Goal: Complete application form: Complete application form

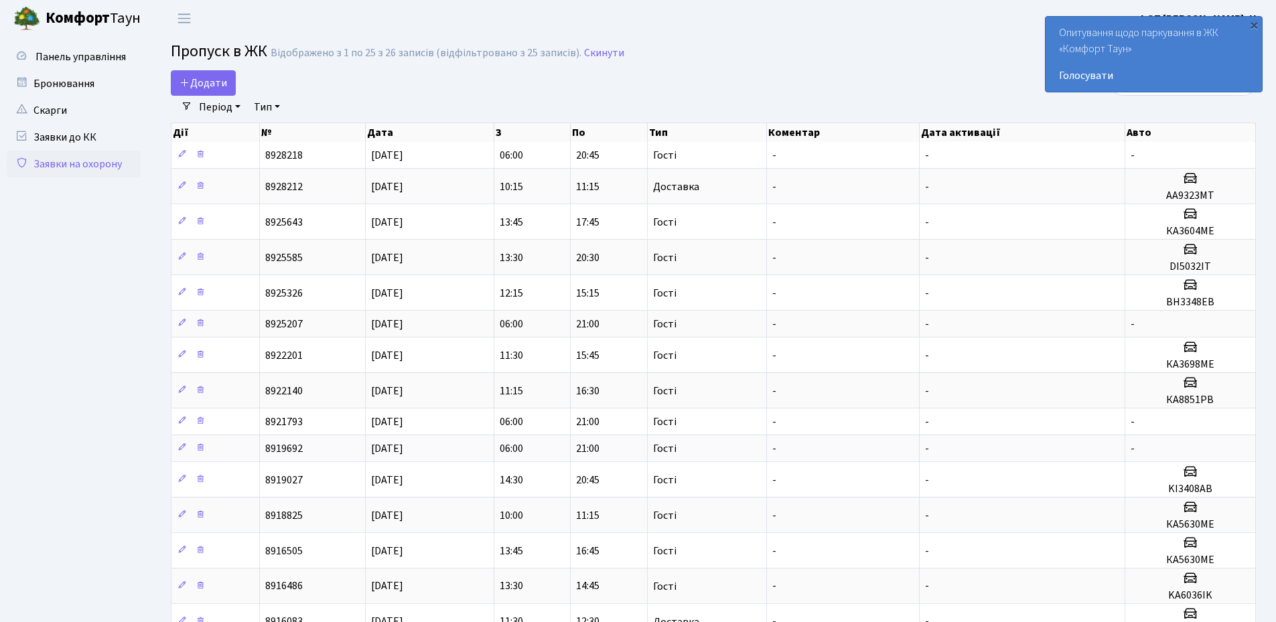
select select "25"
click at [196, 86] on span "Додати" at bounding box center [203, 83] width 48 height 15
click at [208, 88] on span "Додати" at bounding box center [203, 83] width 48 height 15
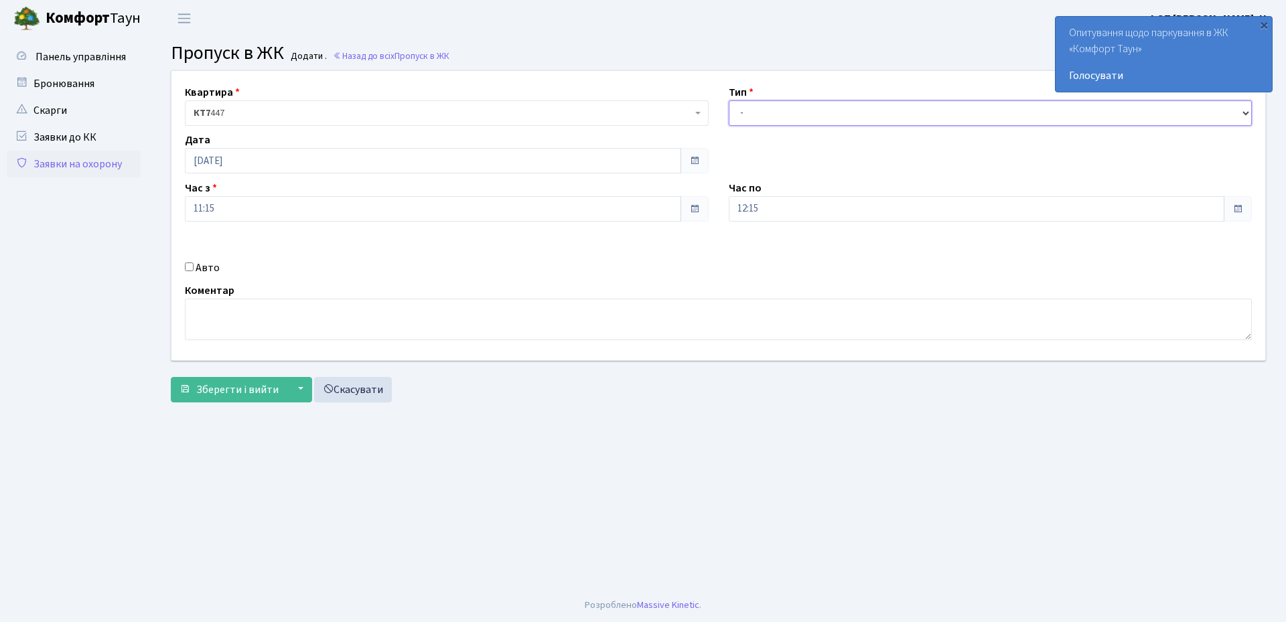
click at [801, 115] on select "- Доставка Таксі Гості Сервіс" at bounding box center [991, 112] width 524 height 25
select select "1"
click at [729, 100] on select "- Доставка Таксі Гості Сервіс" at bounding box center [991, 112] width 524 height 25
click at [189, 269] on input "Авто" at bounding box center [189, 267] width 9 height 9
checkbox input "true"
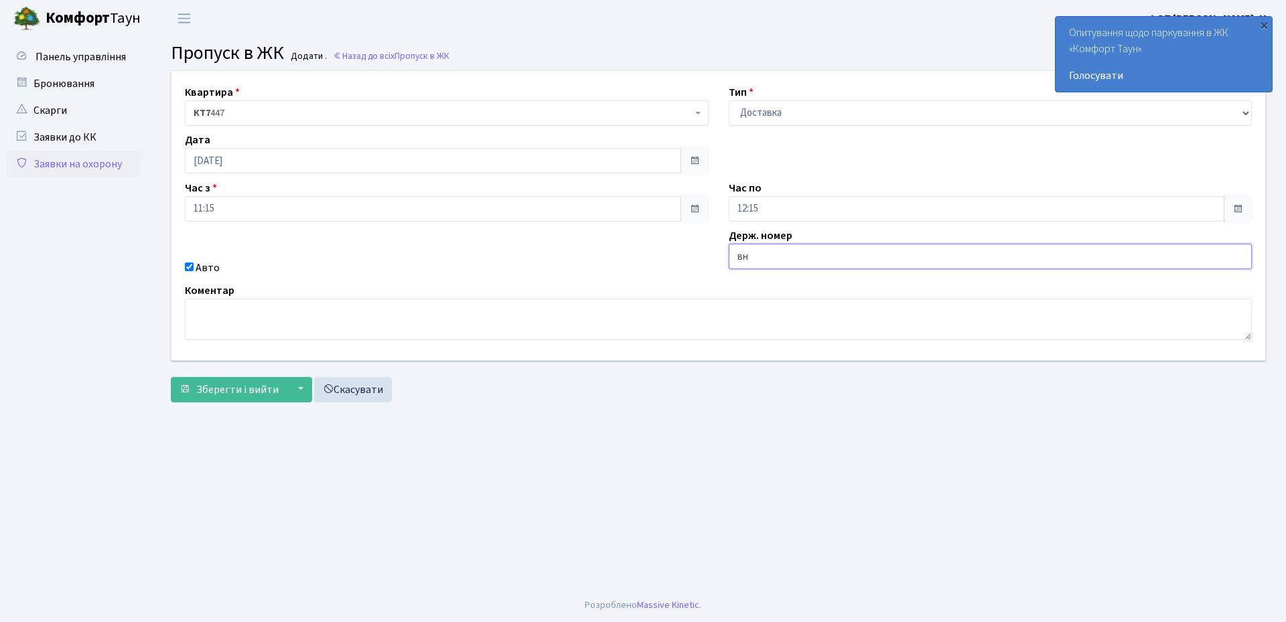
type input "ВН3348ЕВ"
click at [231, 391] on span "Зберегти і вийти" at bounding box center [237, 389] width 82 height 15
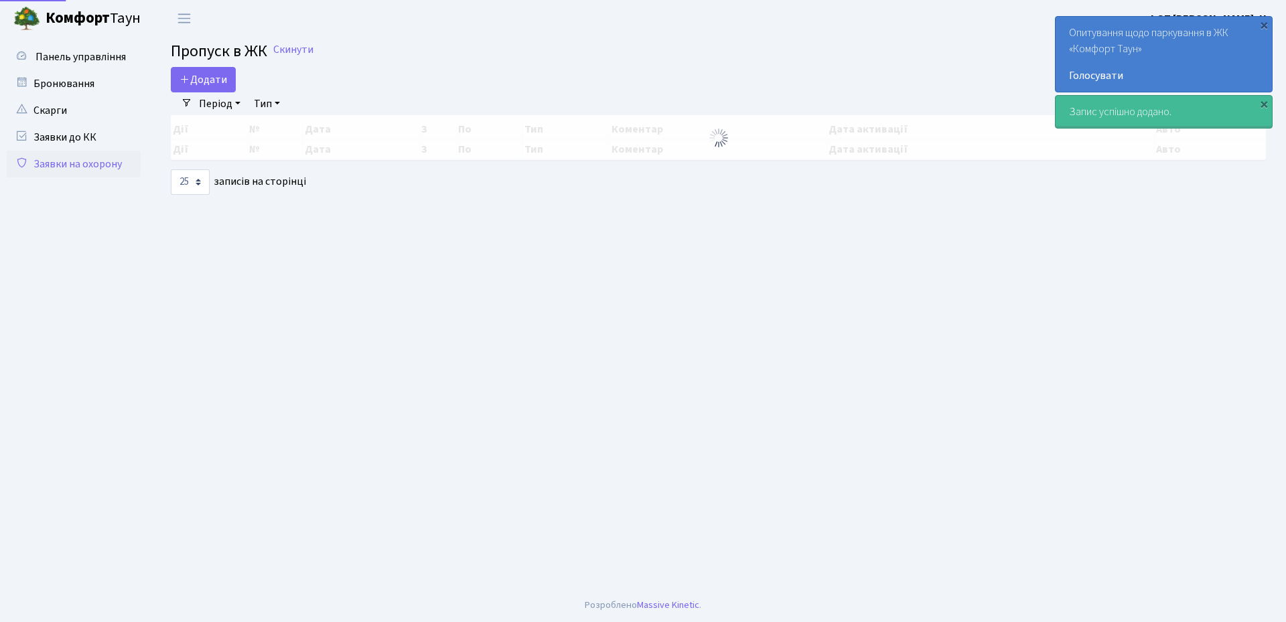
select select "25"
